Goal: Task Accomplishment & Management: Manage account settings

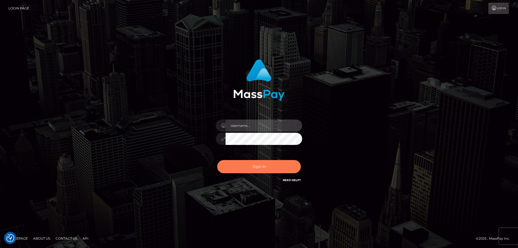
type input "angie.ctfo"
click at [262, 167] on button "Sign in" at bounding box center [259, 166] width 84 height 13
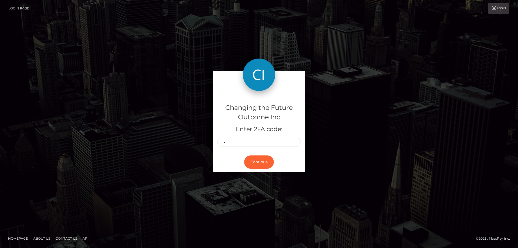
type input "7"
type input "9"
type input "1"
type input "6"
type input "4"
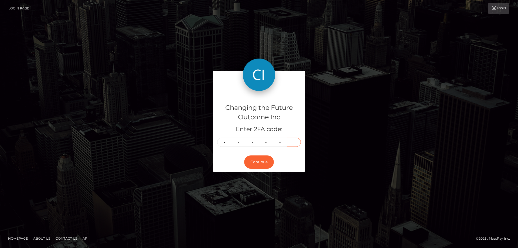
type input "4"
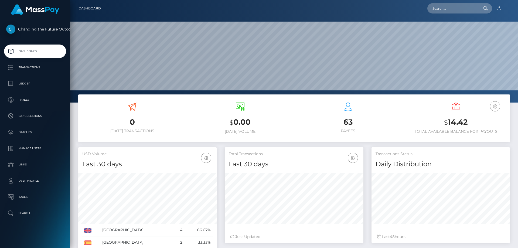
scroll to position [96, 139]
